Goal: Transaction & Acquisition: Purchase product/service

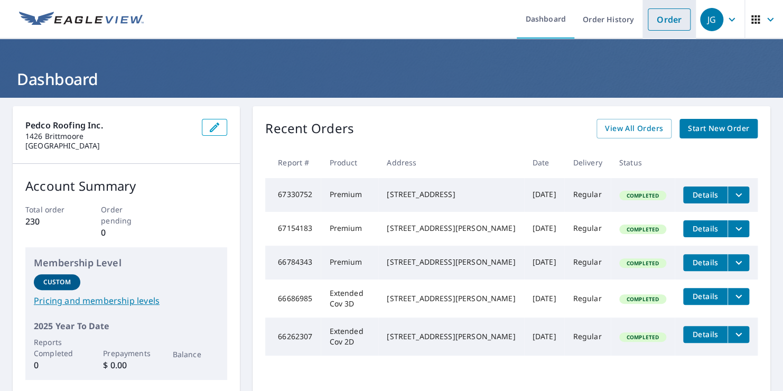
click at [658, 23] on link "Order" at bounding box center [669, 19] width 43 height 22
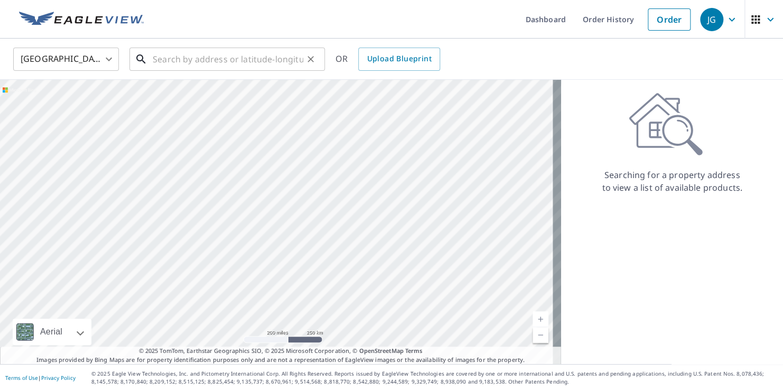
click at [227, 49] on input "text" at bounding box center [228, 59] width 151 height 30
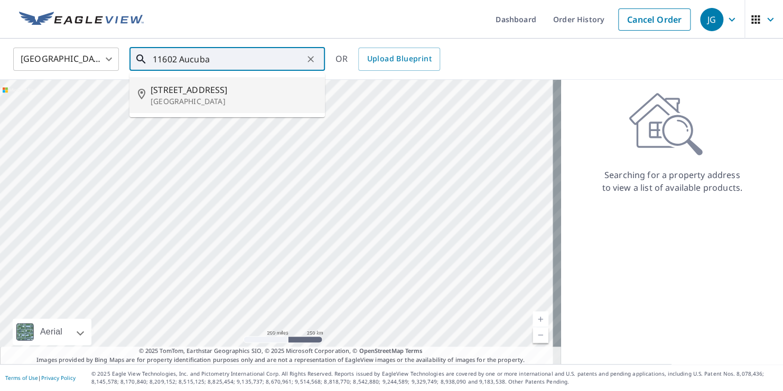
click at [188, 86] on span "[STREET_ADDRESS]" at bounding box center [234, 89] width 166 height 13
type input "[STREET_ADDRESS]"
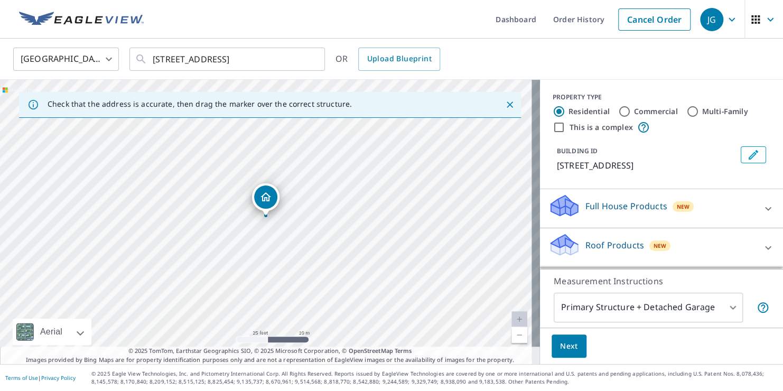
click at [569, 340] on span "Next" at bounding box center [569, 346] width 18 height 13
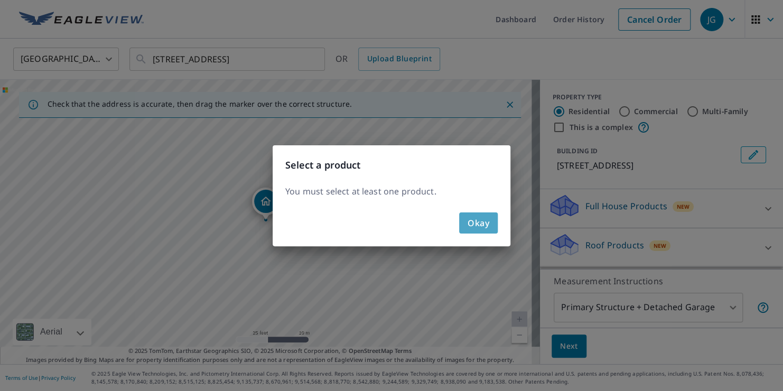
click at [477, 224] on span "Okay" at bounding box center [479, 223] width 22 height 15
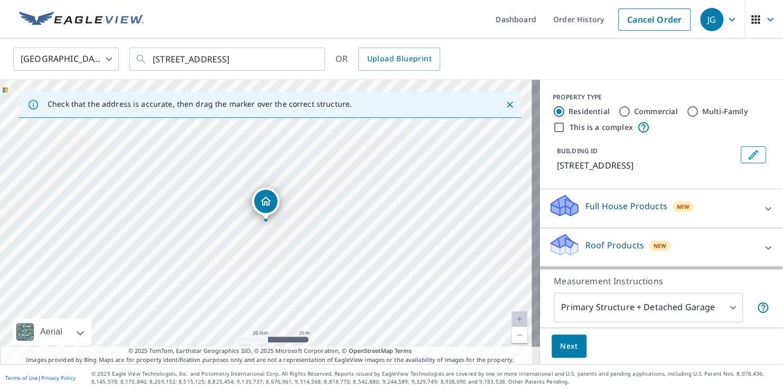
click at [587, 204] on p "Full House Products" at bounding box center [626, 206] width 82 height 13
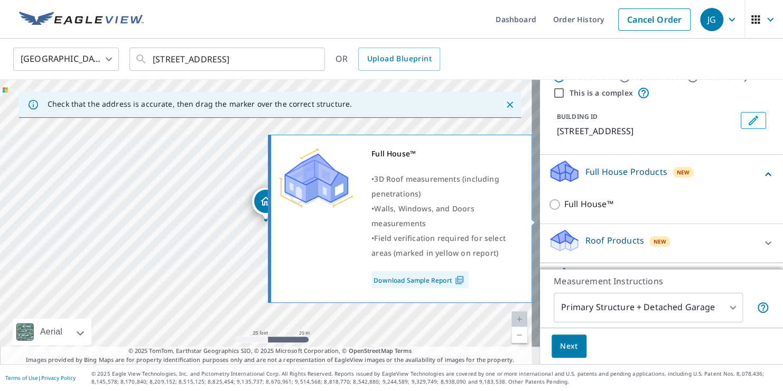
scroll to position [53, 0]
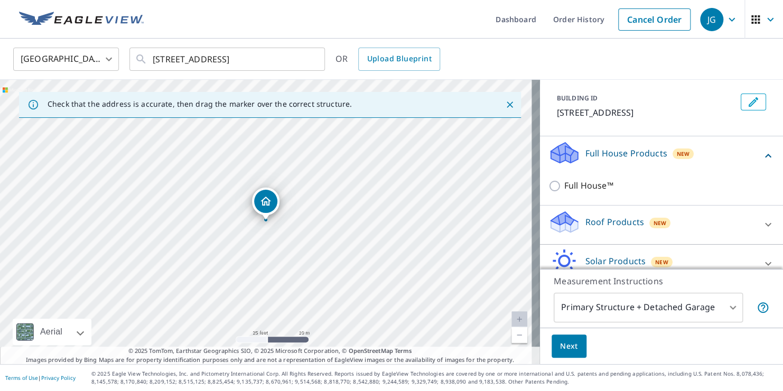
click at [590, 223] on p "Roof Products" at bounding box center [614, 222] width 59 height 13
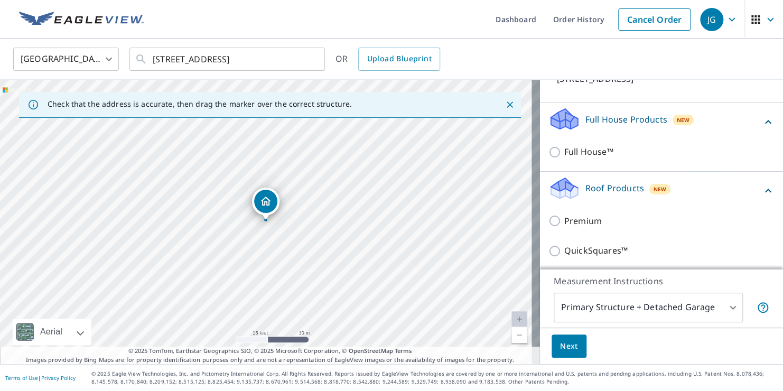
scroll to position [106, 0]
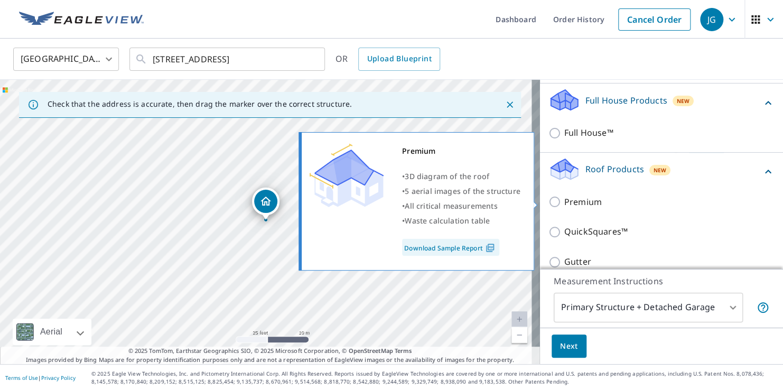
click at [551, 202] on input "Premium" at bounding box center [556, 202] width 16 height 13
checkbox input "true"
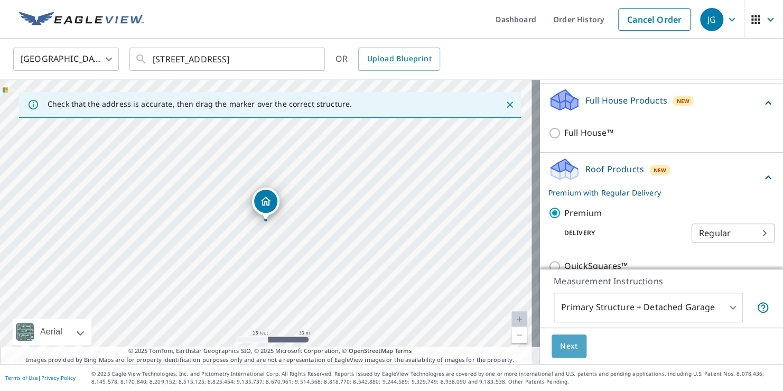
click at [571, 342] on button "Next" at bounding box center [569, 346] width 35 height 24
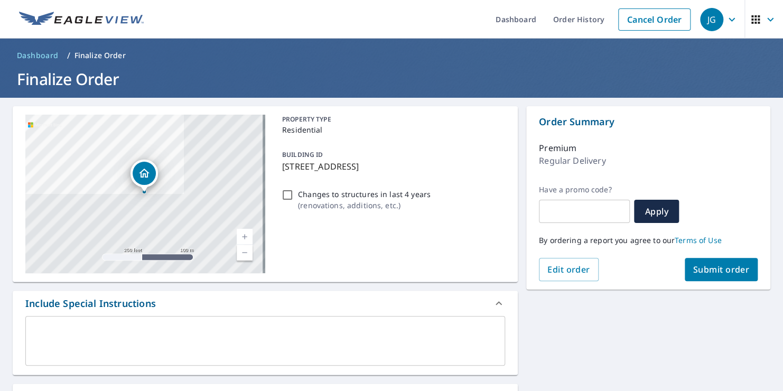
click at [714, 271] on span "Submit order" at bounding box center [721, 270] width 57 height 12
